Goal: Information Seeking & Learning: Find specific fact

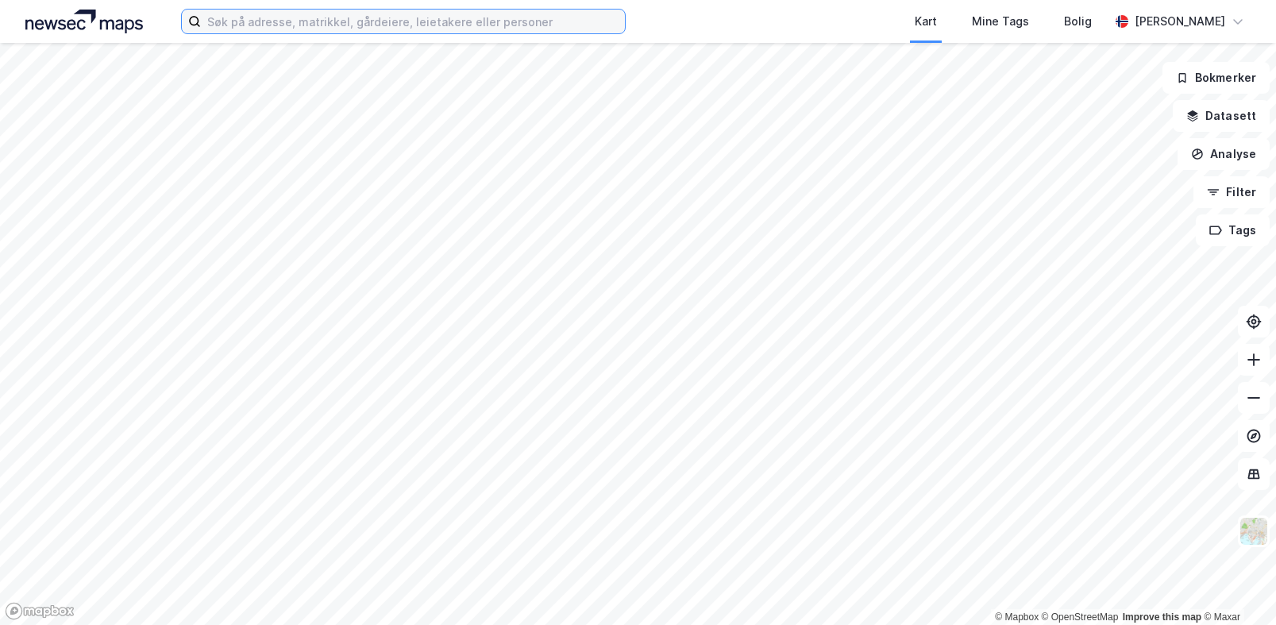
click at [288, 29] on input at bounding box center [413, 22] width 424 height 24
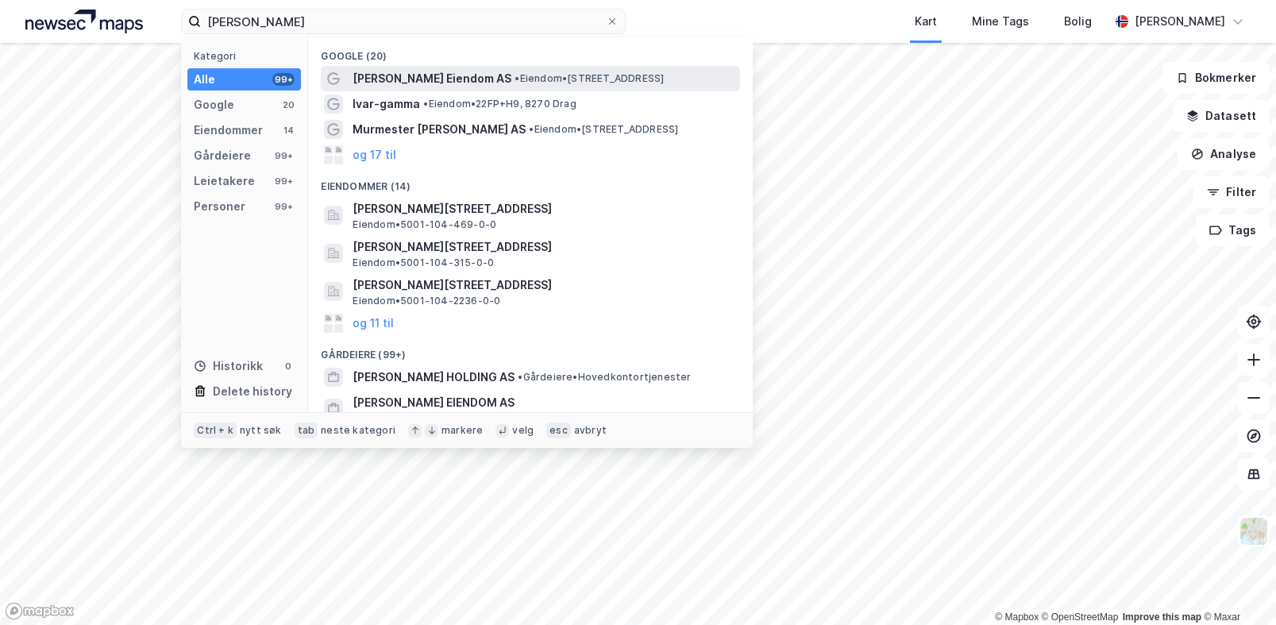
click at [460, 82] on span "[PERSON_NAME] Eiendom AS" at bounding box center [431, 78] width 159 height 19
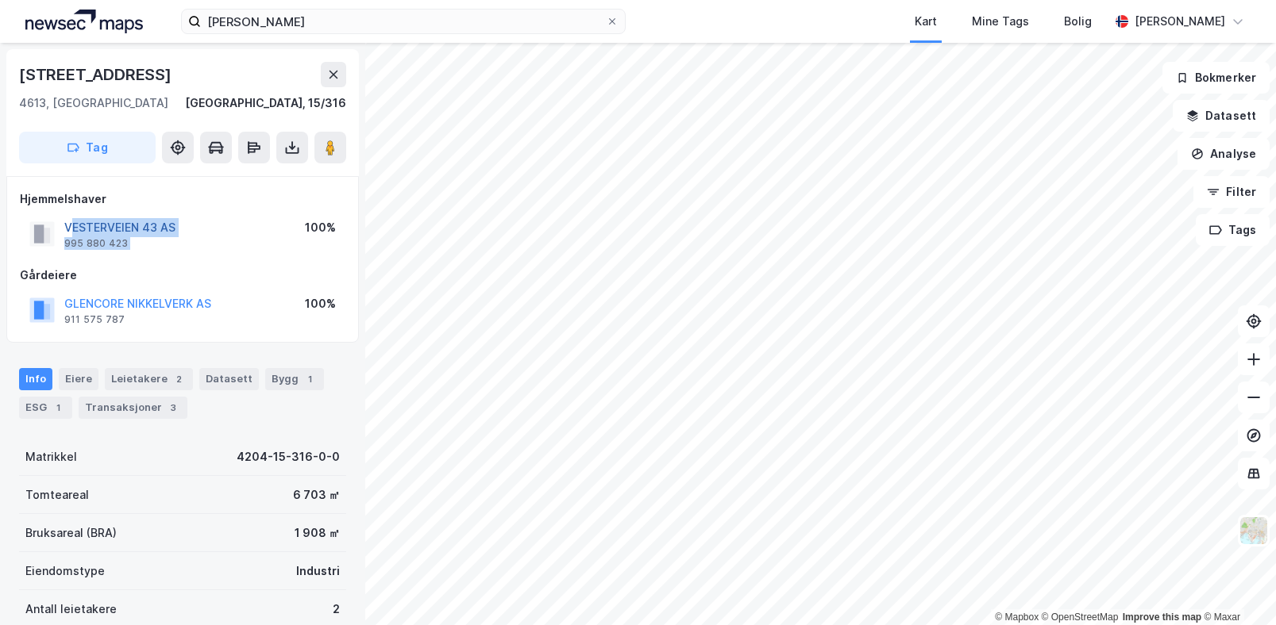
drag, startPoint x: 241, startPoint y: 227, endPoint x: 72, endPoint y: 229, distance: 169.1
click at [72, 229] on div "VESTERVEIEN 43 AS 995 880 423 100%" at bounding box center [182, 234] width 325 height 38
click at [151, 377] on div "Leietakere 2" at bounding box center [149, 379] width 88 height 22
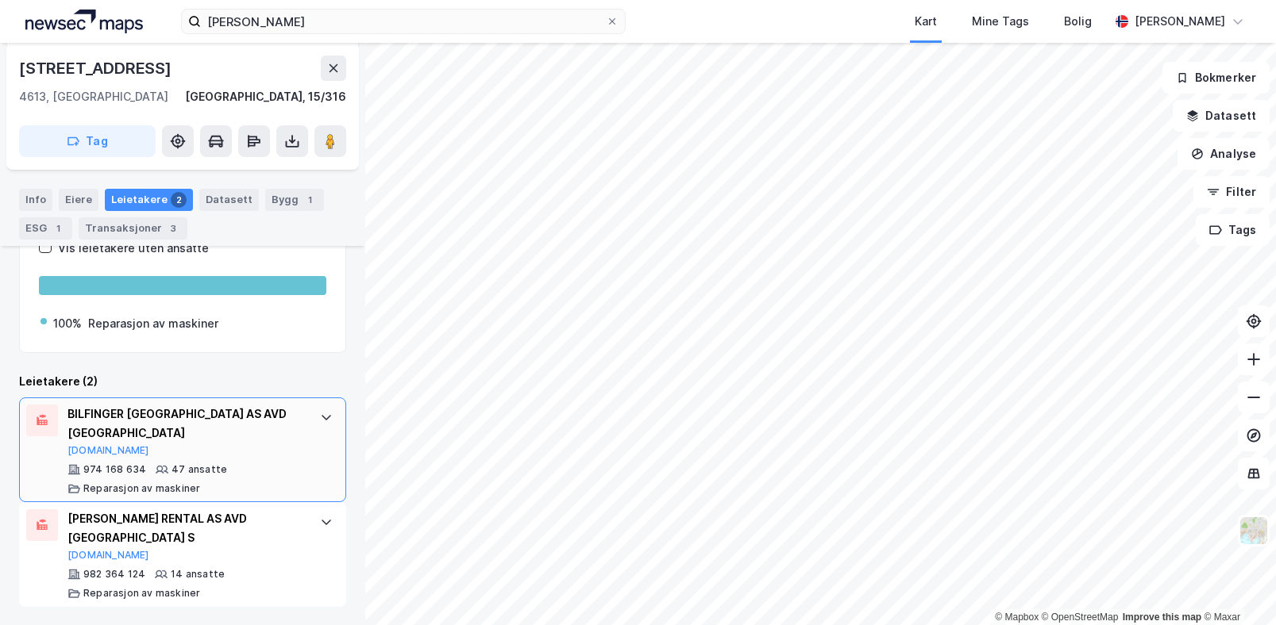
scroll to position [258, 0]
click at [218, 364] on div "Leietakere [PERSON_NAME] industri Vis leietakere uten ansatte 100% Reparasjon a…" at bounding box center [182, 393] width 327 height 427
click at [237, 526] on div "[PERSON_NAME] RENTAL AS AVD [GEOGRAPHIC_DATA] S" at bounding box center [185, 528] width 237 height 38
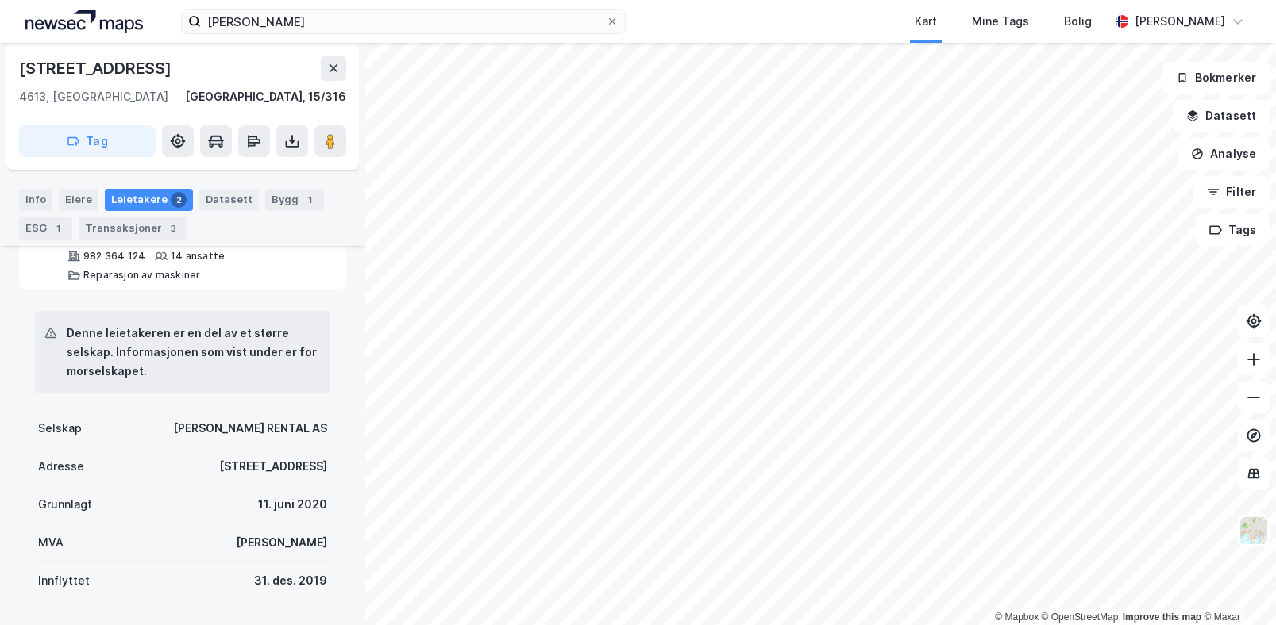
scroll to position [655, 0]
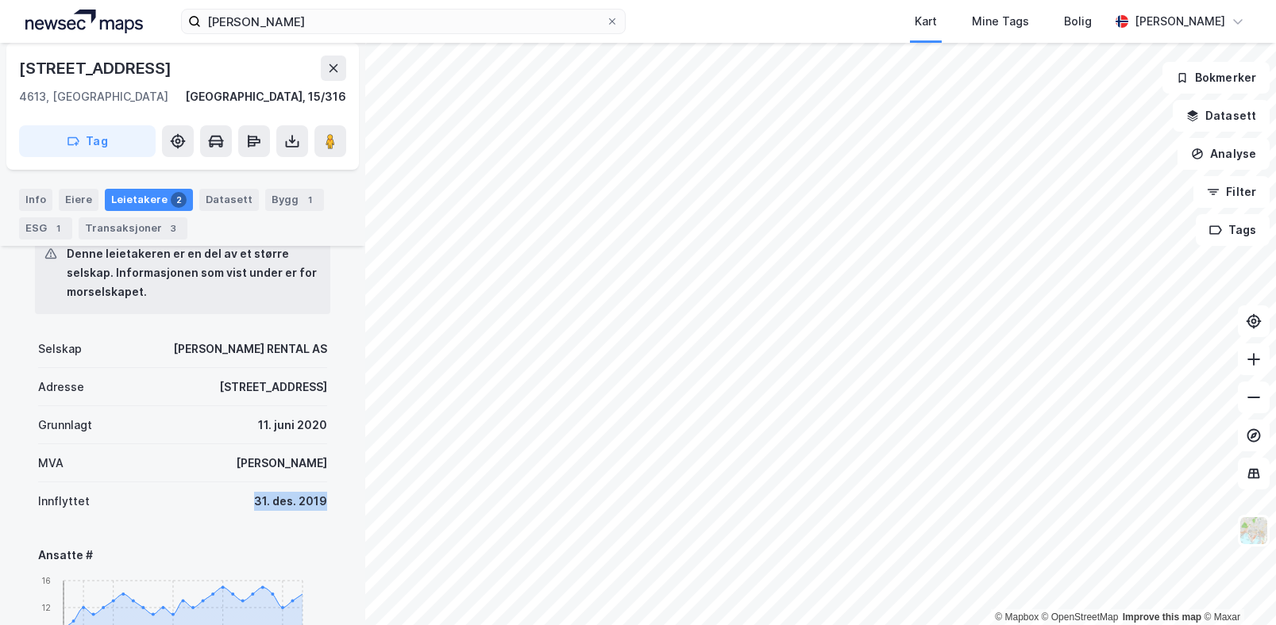
drag, startPoint x: 225, startPoint y: 506, endPoint x: 331, endPoint y: 511, distance: 105.7
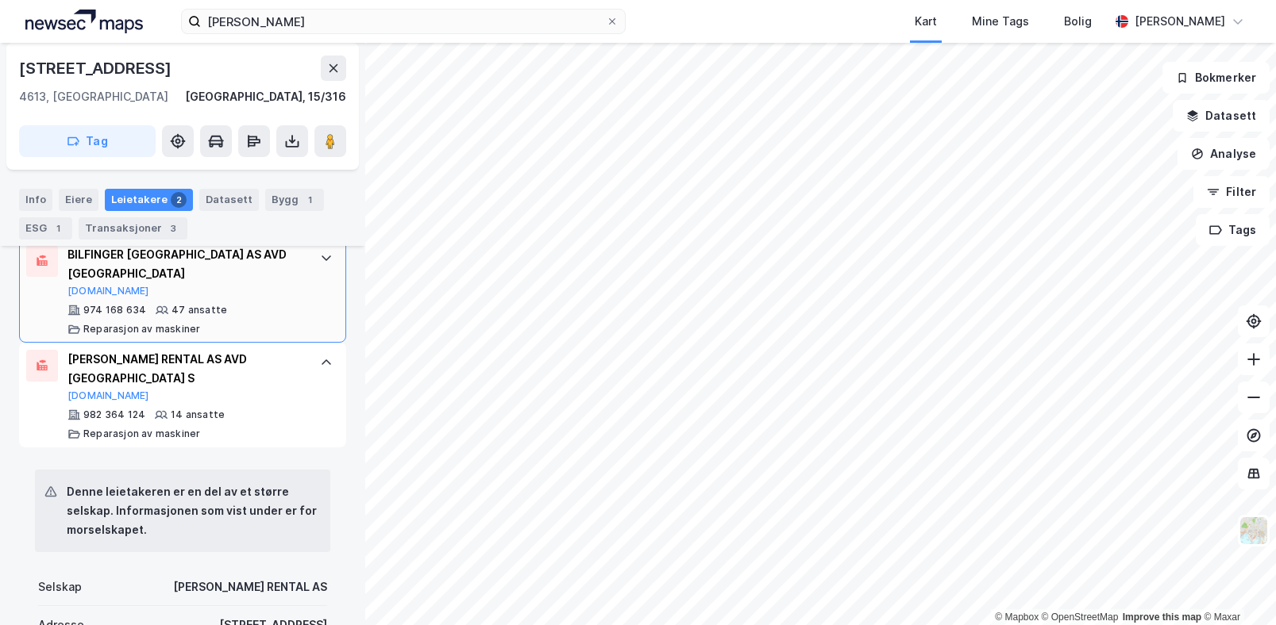
click at [186, 282] on div "BILFINGER [GEOGRAPHIC_DATA] AS AVD [GEOGRAPHIC_DATA]" at bounding box center [185, 264] width 237 height 38
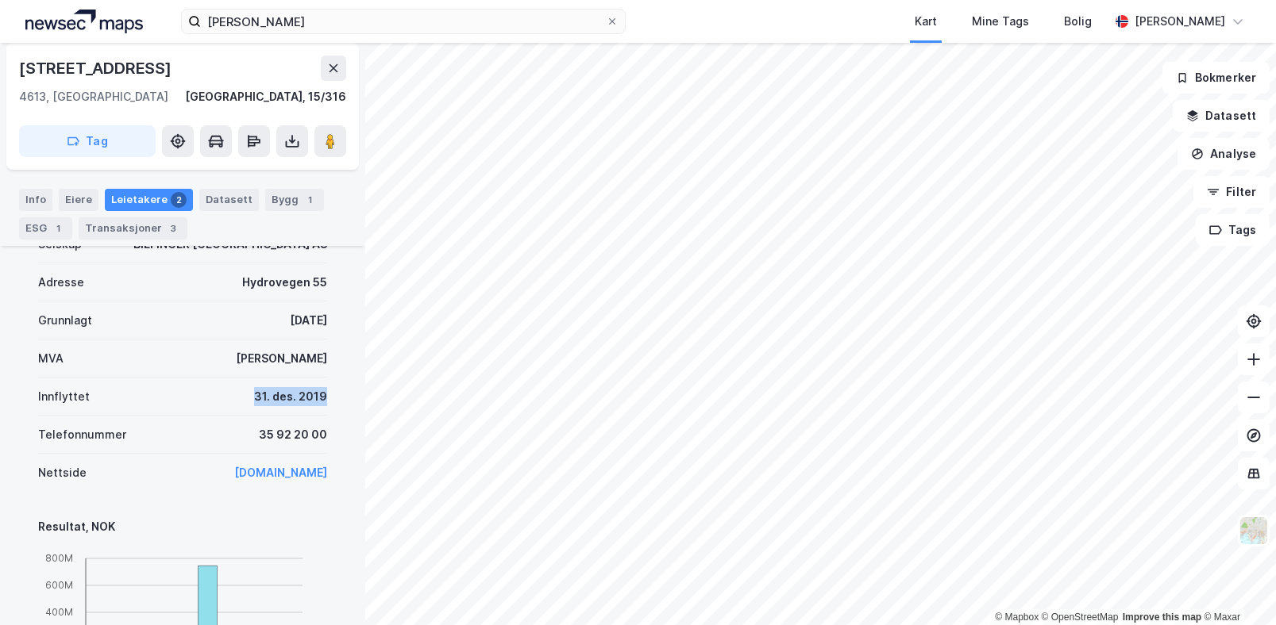
drag, startPoint x: 217, startPoint y: 391, endPoint x: 333, endPoint y: 395, distance: 116.0
click at [333, 395] on div "Denne leietakeren er en del av et større selskap. Informasjonen som vist under …" at bounding box center [182, 531] width 327 height 852
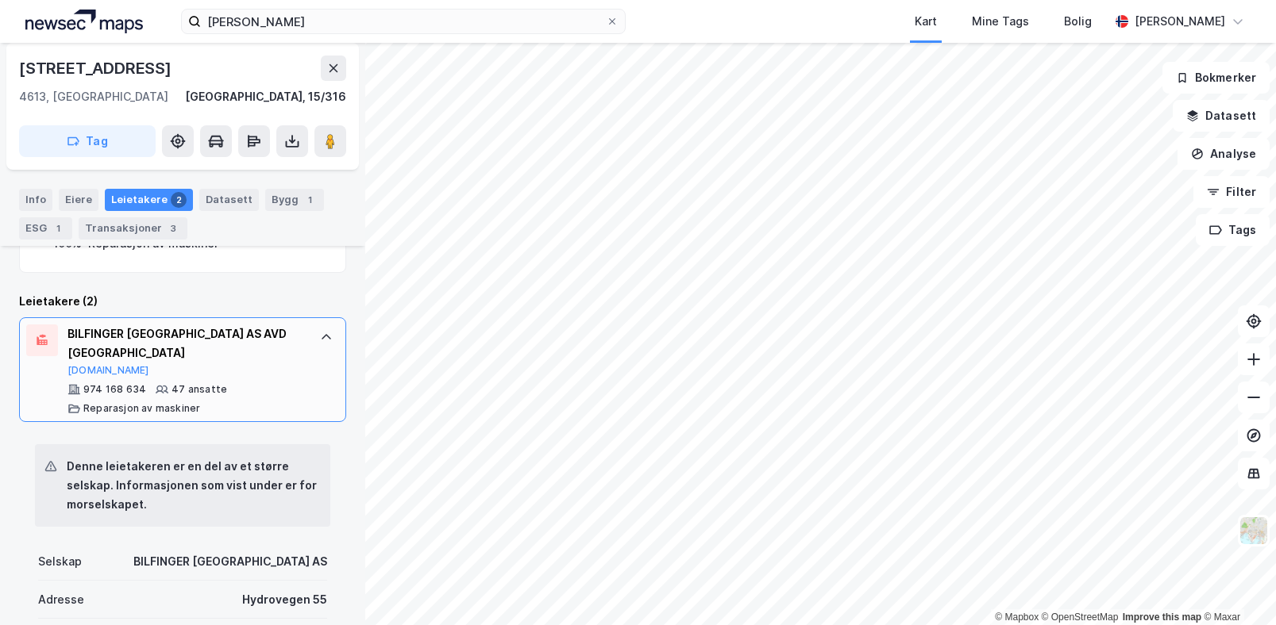
click at [238, 346] on div "BILFINGER [GEOGRAPHIC_DATA] AS AVD [GEOGRAPHIC_DATA]" at bounding box center [185, 344] width 237 height 38
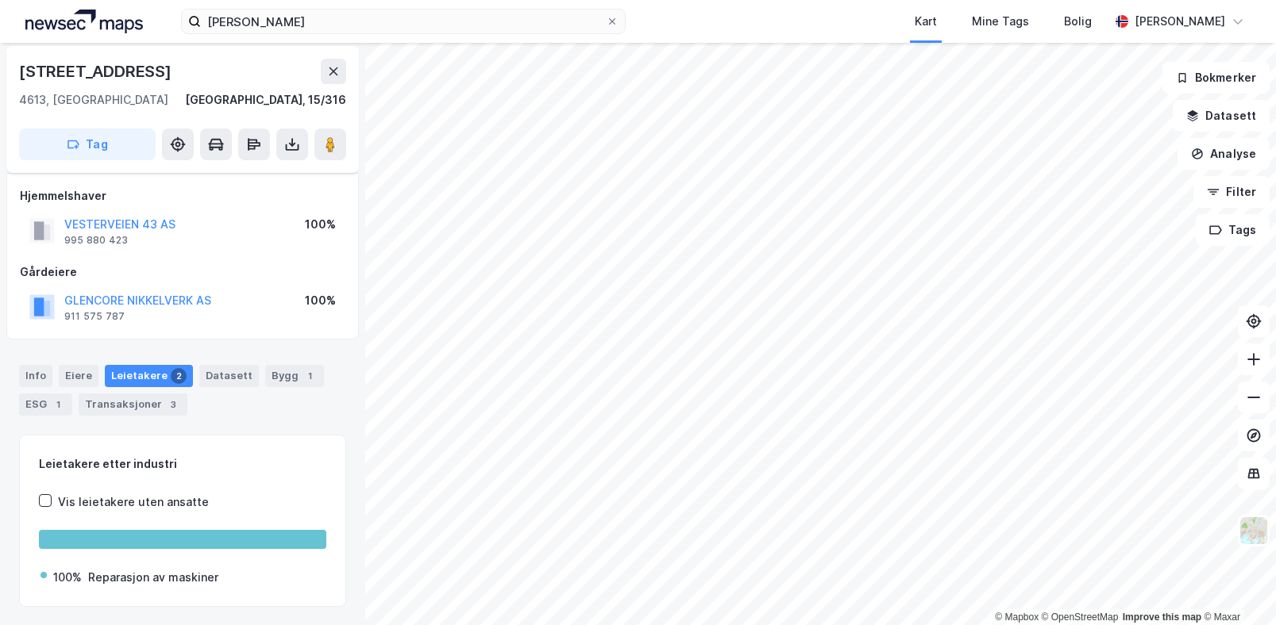
scroll to position [0, 0]
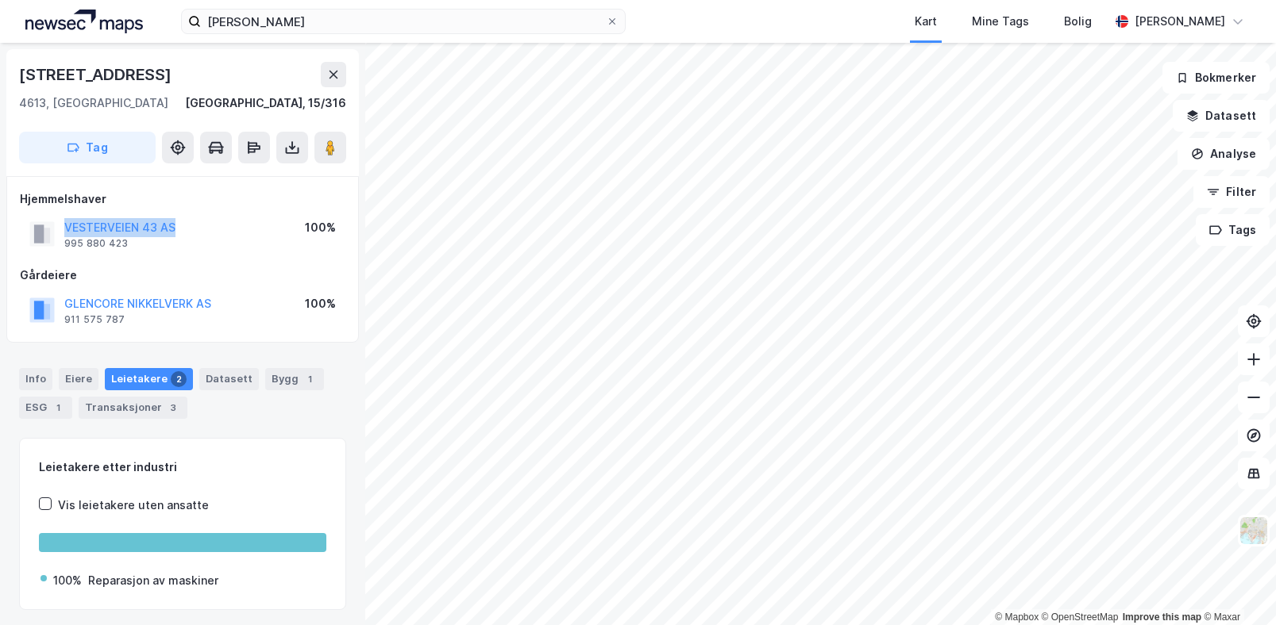
drag, startPoint x: 211, startPoint y: 224, endPoint x: 52, endPoint y: 217, distance: 159.7
click at [52, 217] on div "VESTERVEIEN 43 AS 995 880 423 100%" at bounding box center [182, 234] width 325 height 38
drag, startPoint x: 202, startPoint y: 225, endPoint x: 65, endPoint y: 226, distance: 137.3
click at [65, 226] on div "VESTERVEIEN 43 AS 995 880 423 100%" at bounding box center [182, 234] width 325 height 38
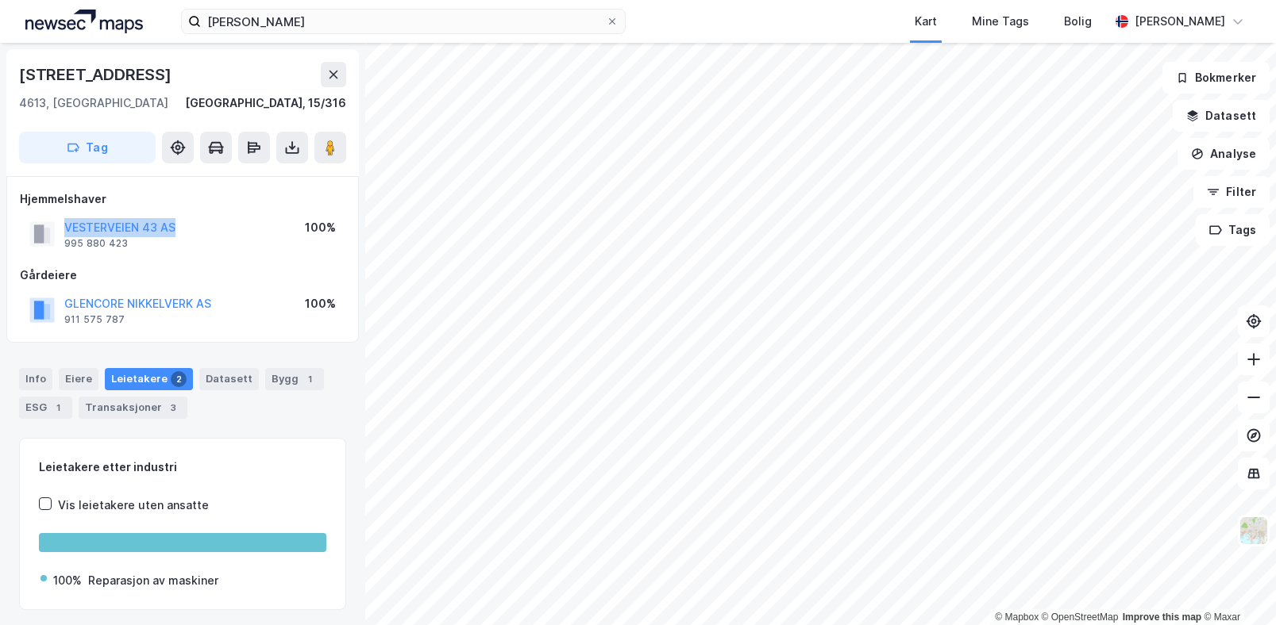
copy button "VESTERVEIEN 43 AS"
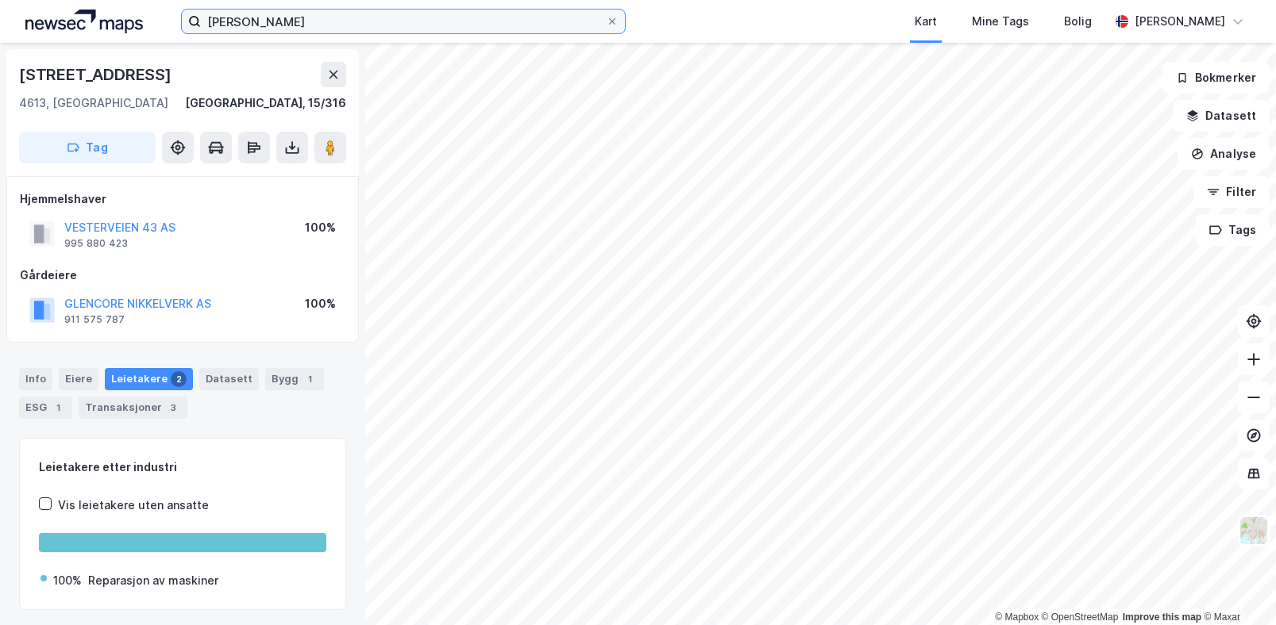
click at [420, 21] on input "[PERSON_NAME]" at bounding box center [403, 22] width 405 height 24
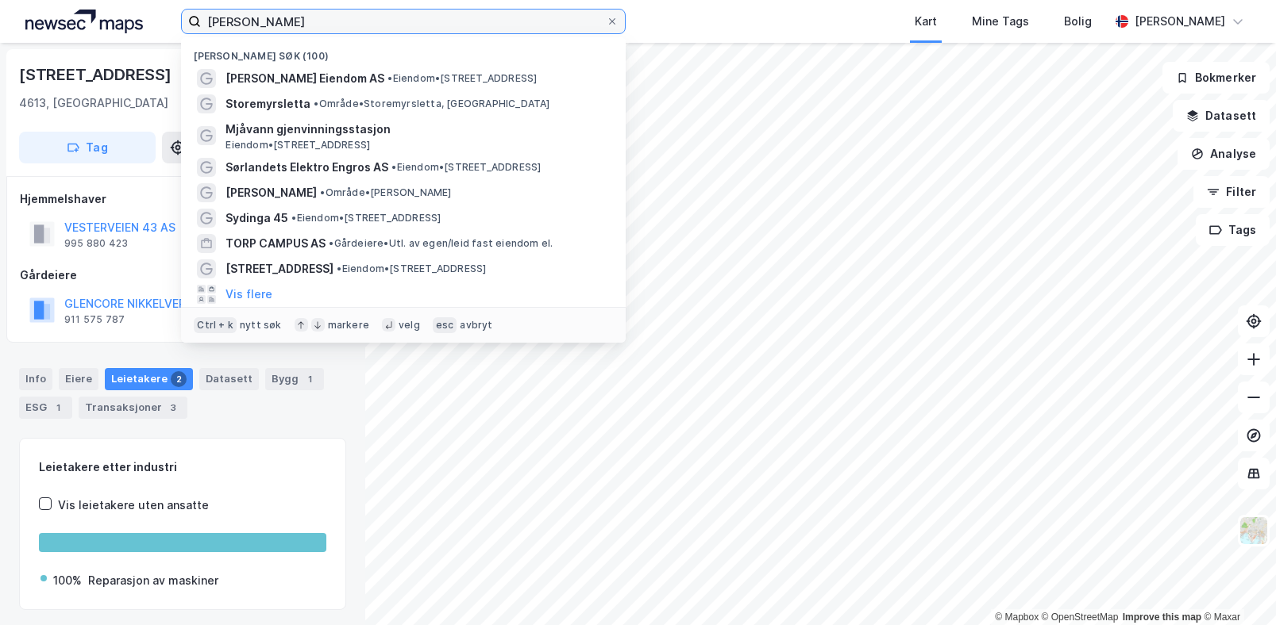
click at [420, 21] on input "[PERSON_NAME]" at bounding box center [403, 22] width 405 height 24
paste input "911575787"
type input "911575787"
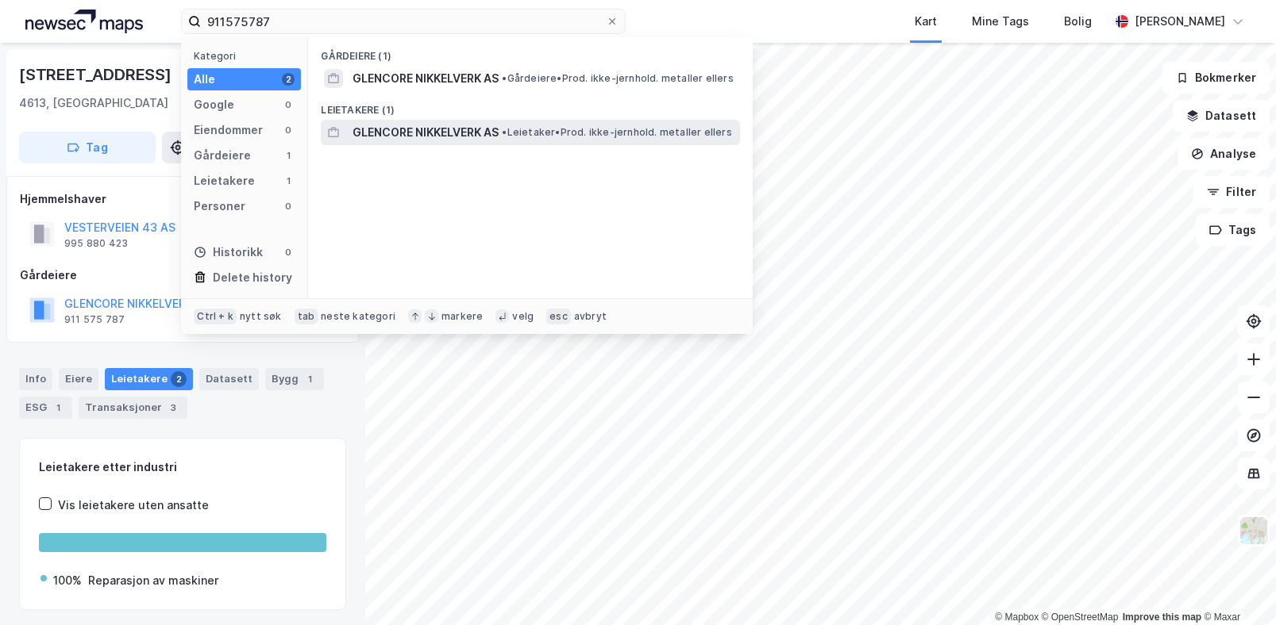
click at [444, 130] on span "GLENCORE NIKKELVERK AS" at bounding box center [425, 132] width 146 height 19
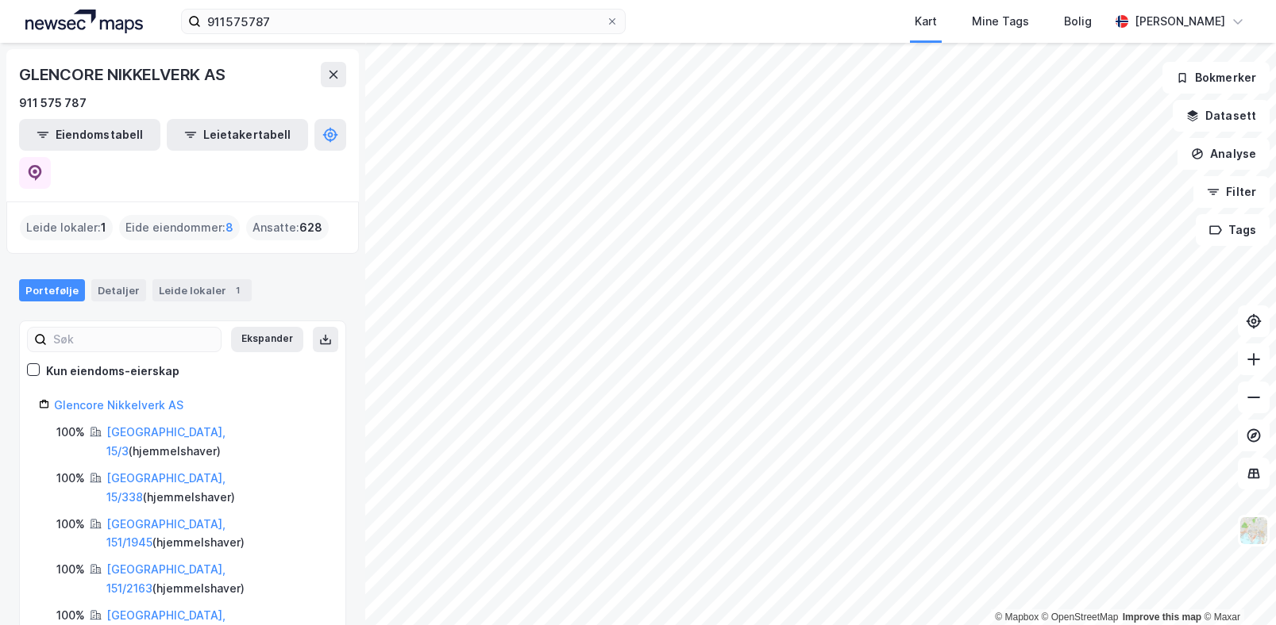
click at [285, 279] on div "Portefølje Detaljer Leide lokaler 1" at bounding box center [182, 290] width 327 height 22
click at [62, 215] on div "Leide lokaler : 1" at bounding box center [66, 227] width 93 height 25
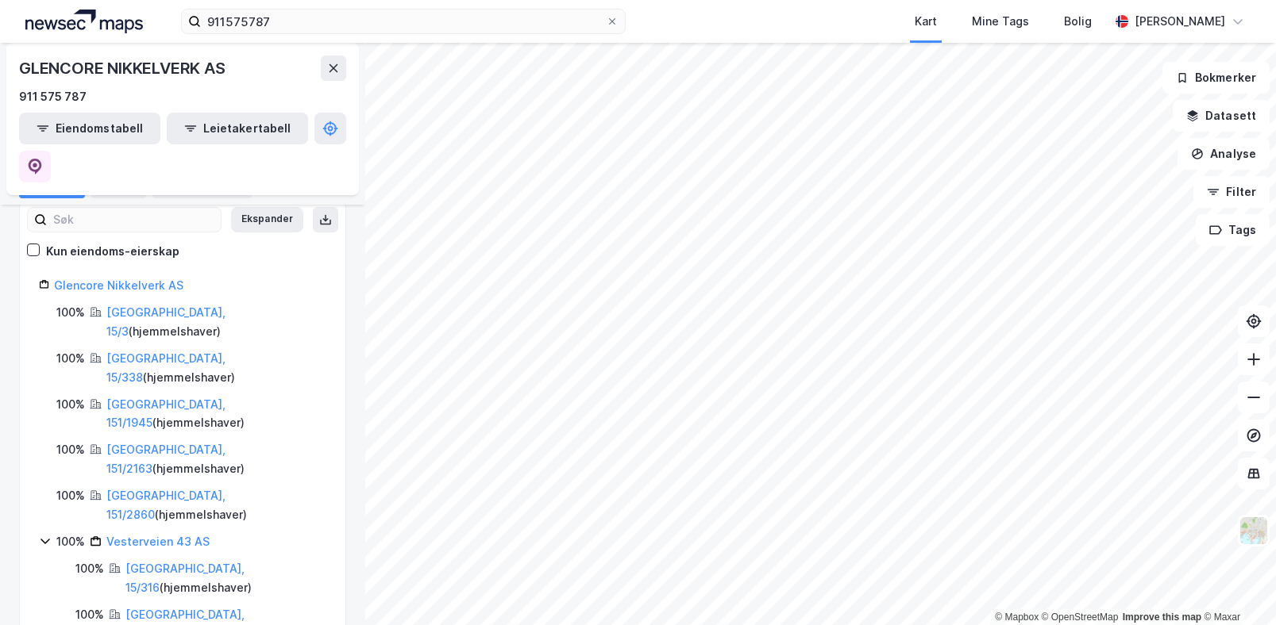
scroll to position [147, 0]
